Goal: Find specific page/section: Find specific page/section

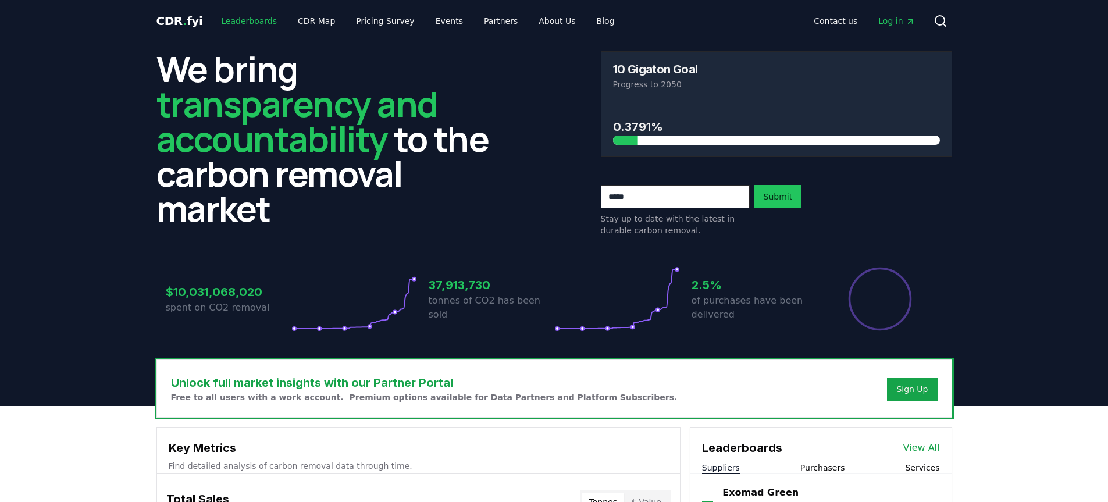
click at [243, 16] on link "Leaderboards" at bounding box center [249, 20] width 74 height 21
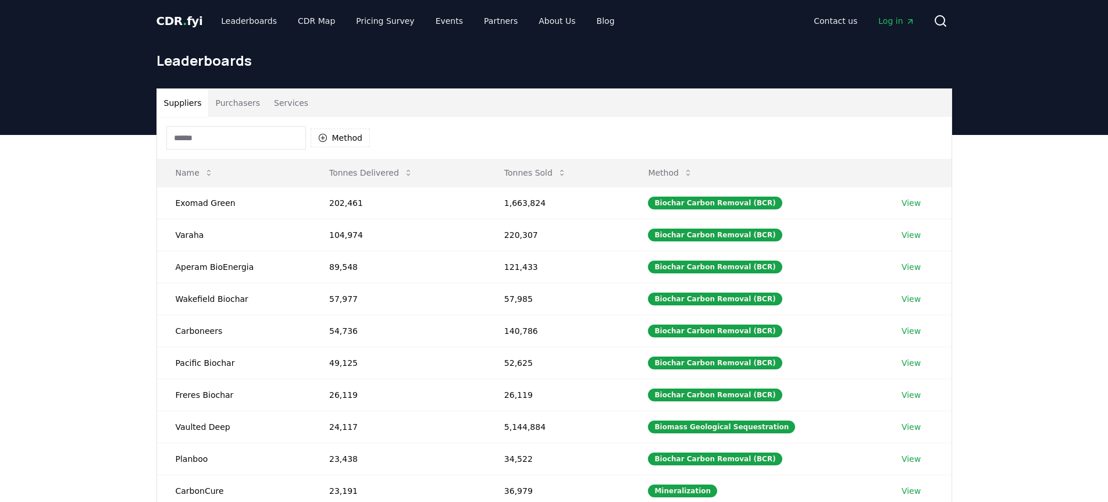
click at [252, 109] on button "Purchasers" at bounding box center [237, 103] width 59 height 28
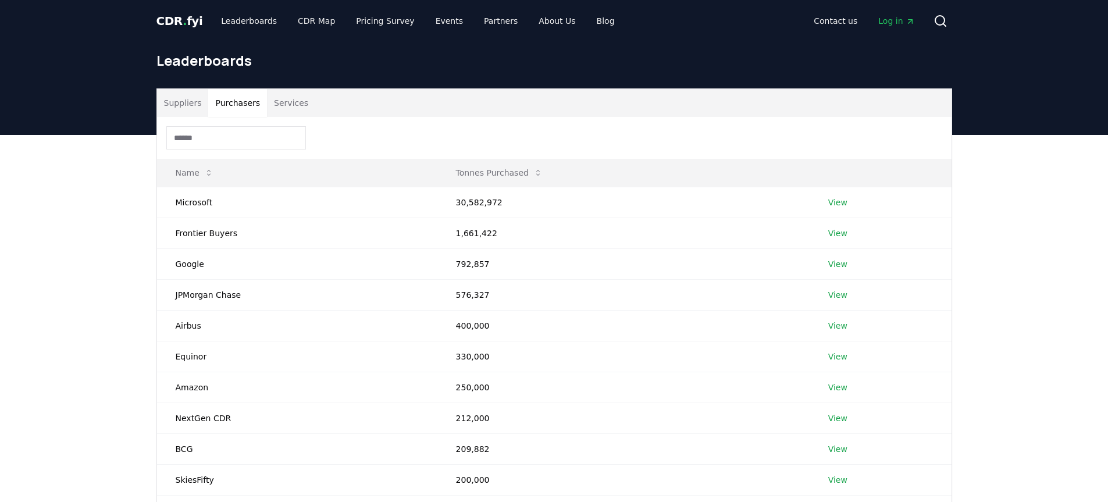
click at [247, 140] on input at bounding box center [236, 137] width 140 height 23
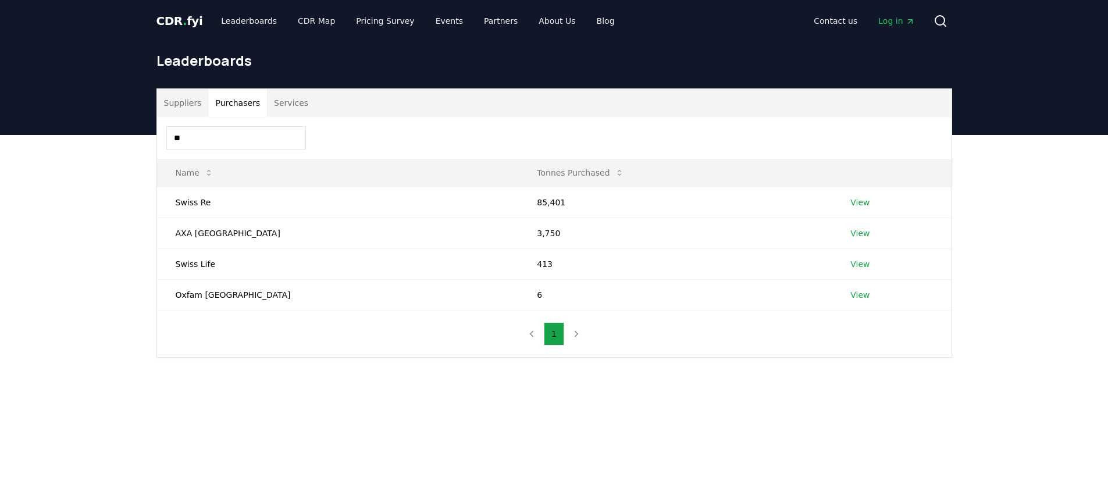
type input "*"
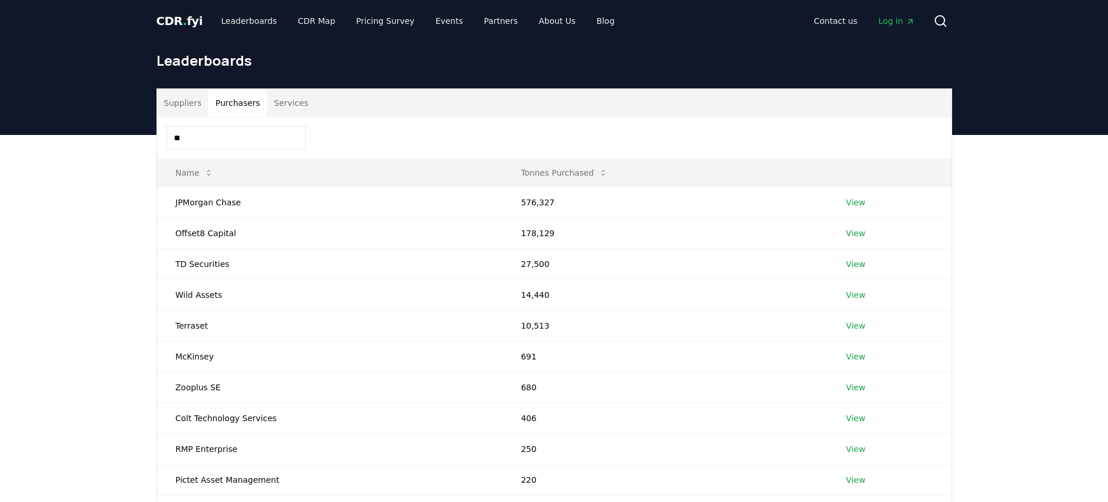
type input "*"
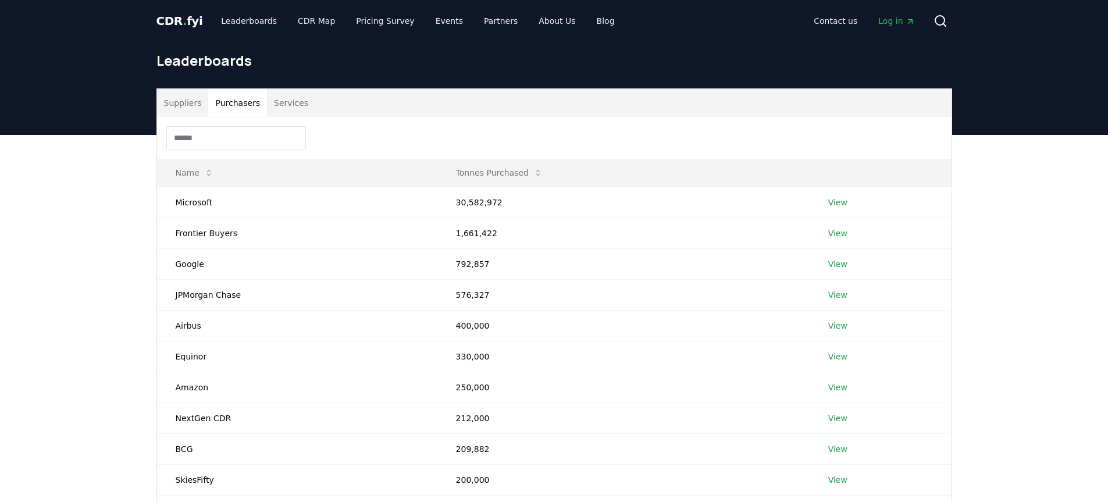
click at [220, 137] on input at bounding box center [236, 137] width 140 height 23
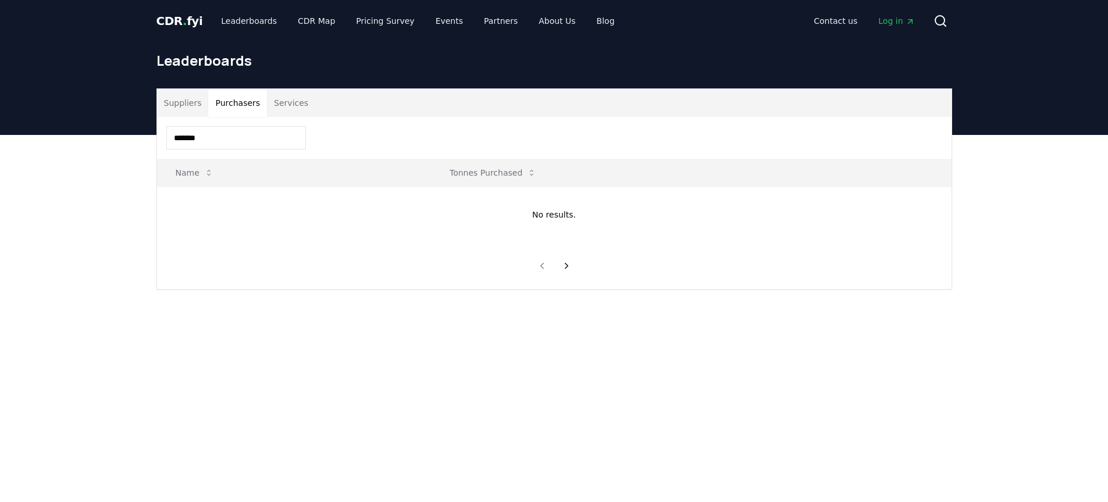
type input "********"
